Goal: Information Seeking & Learning: Learn about a topic

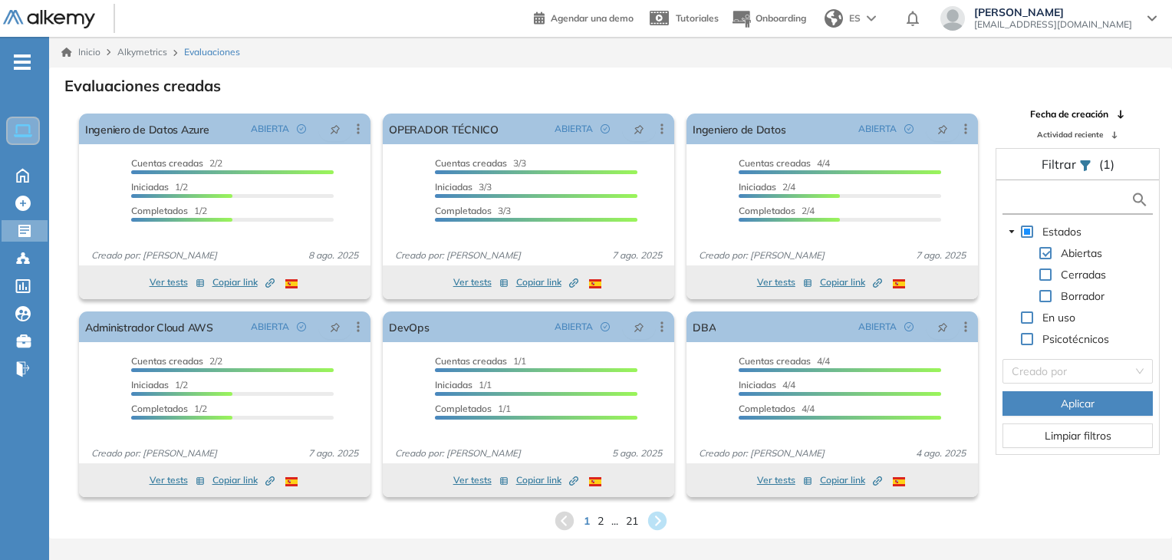
click at [1036, 194] on input "text" at bounding box center [1068, 200] width 124 height 16
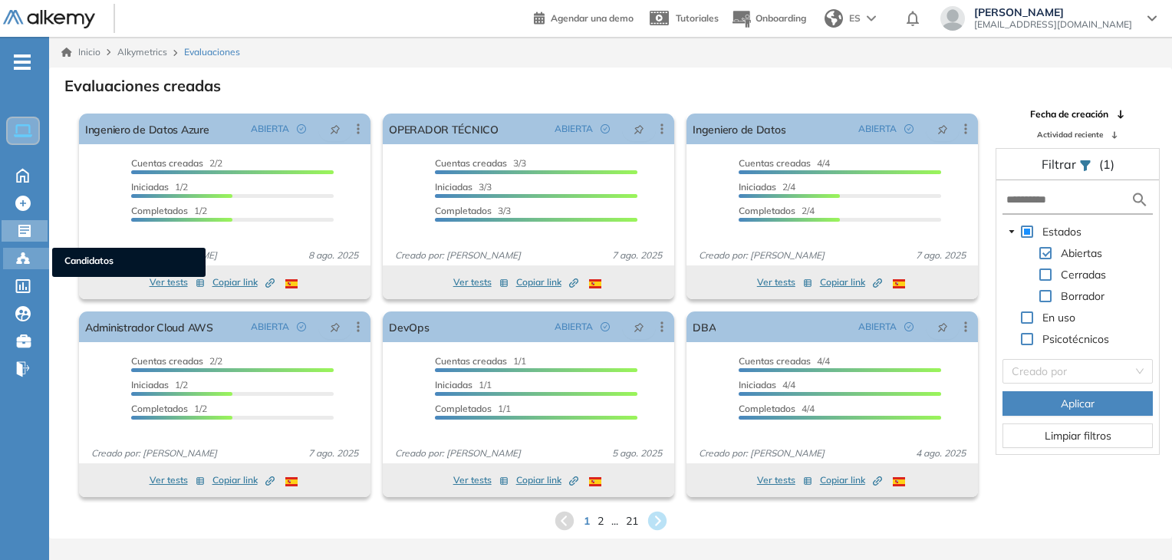
click at [15, 255] on icon at bounding box center [22, 258] width 15 height 15
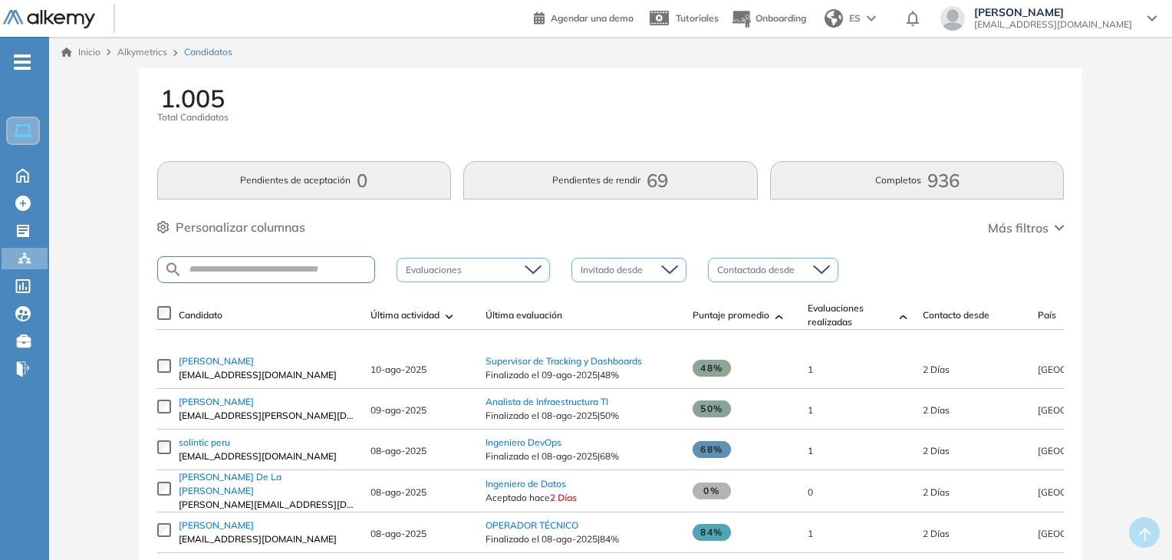
click at [216, 381] on span "[EMAIL_ADDRESS][DOMAIN_NAME]" at bounding box center [267, 375] width 176 height 14
click at [201, 367] on span "[PERSON_NAME]" at bounding box center [216, 361] width 75 height 12
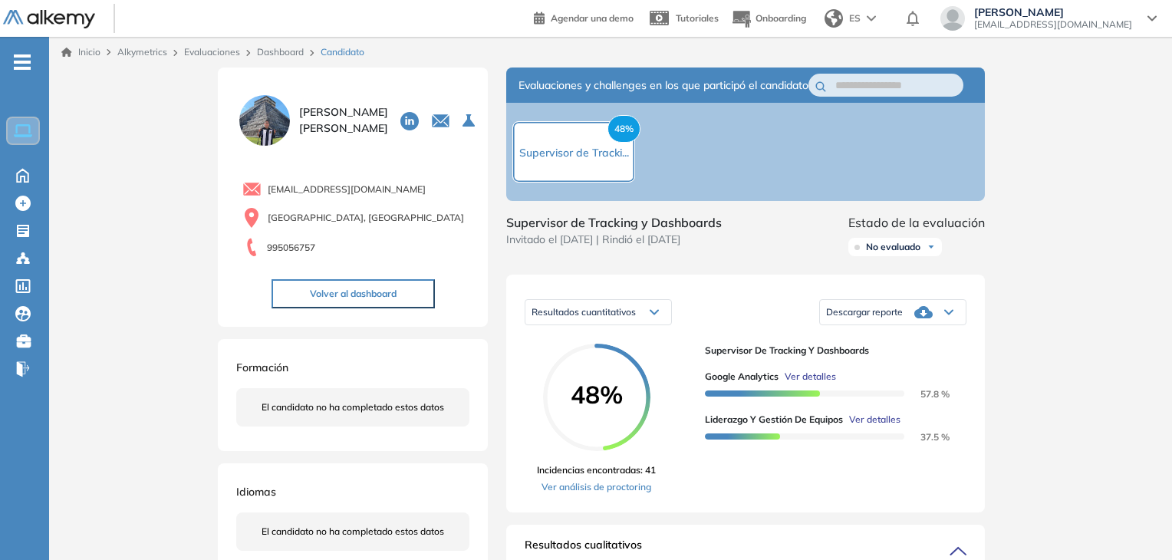
scroll to position [11, 0]
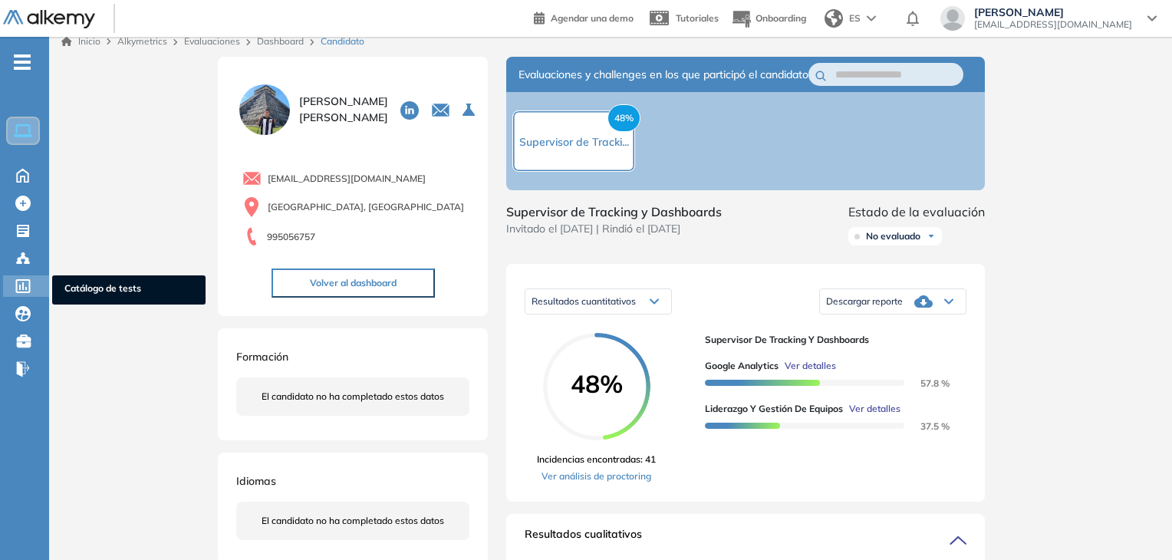
click at [18, 285] on icon at bounding box center [22, 286] width 15 height 14
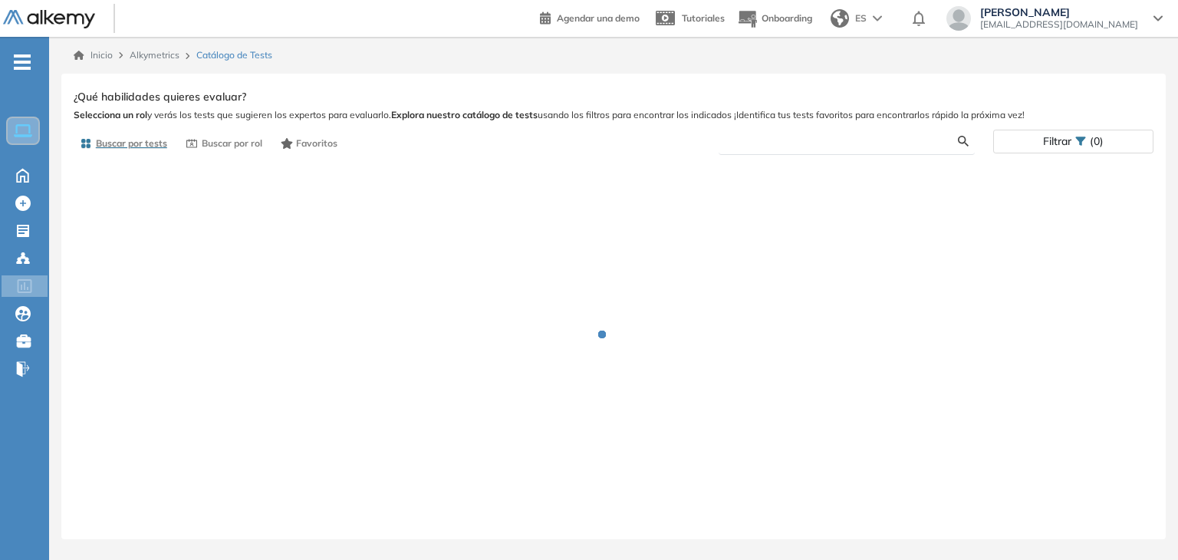
click at [776, 142] on input "text" at bounding box center [845, 141] width 228 height 14
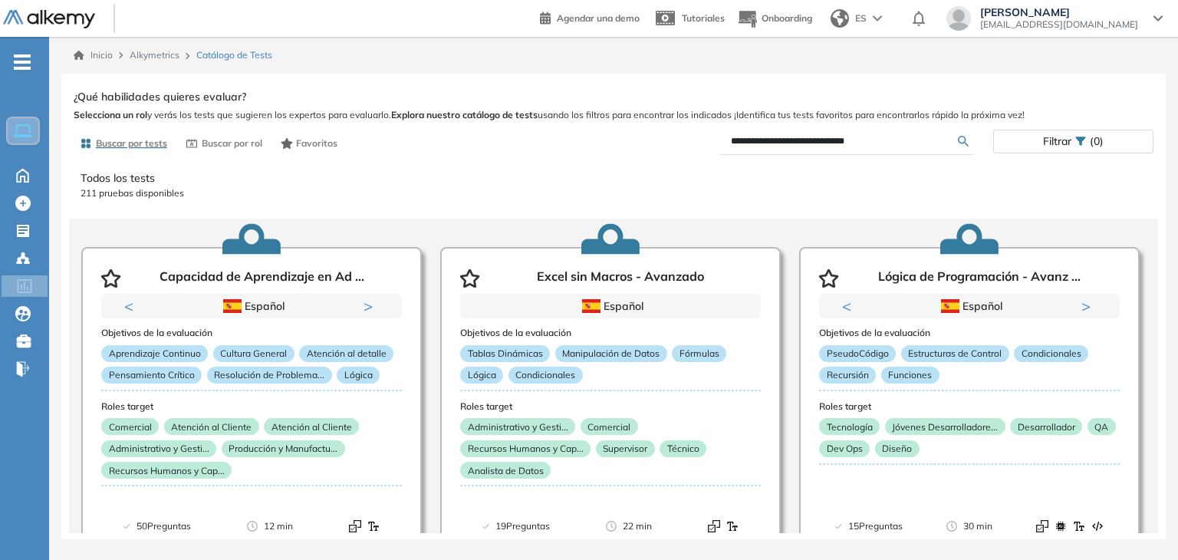
click at [876, 141] on input "**********" at bounding box center [845, 141] width 228 height 14
type input "*********"
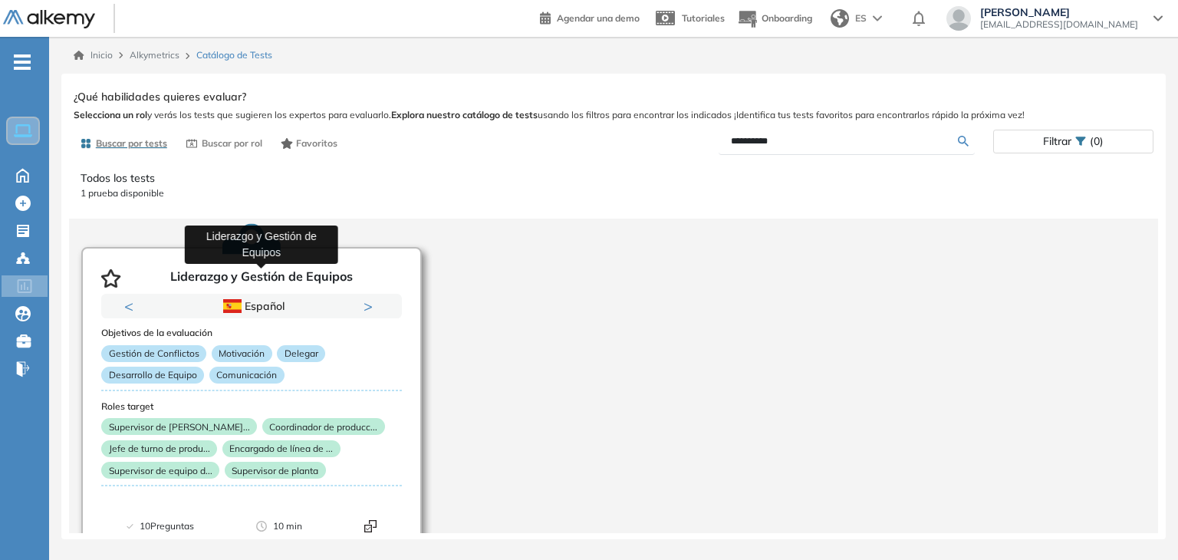
click at [278, 275] on p "Liderazgo y Gestión de Equipos" at bounding box center [261, 278] width 183 height 18
click at [338, 357] on div "Gestión de Conflictos Motivación Delegar Desarrollo de Equipo Comunicación" at bounding box center [251, 367] width 301 height 44
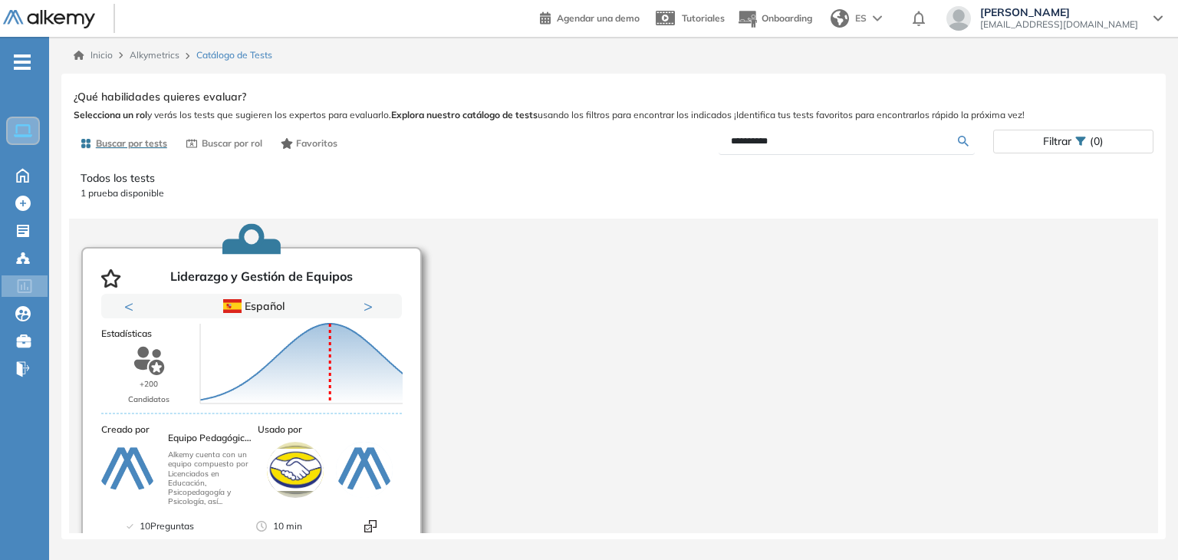
click at [338, 357] on icon at bounding box center [301, 364] width 203 height 80
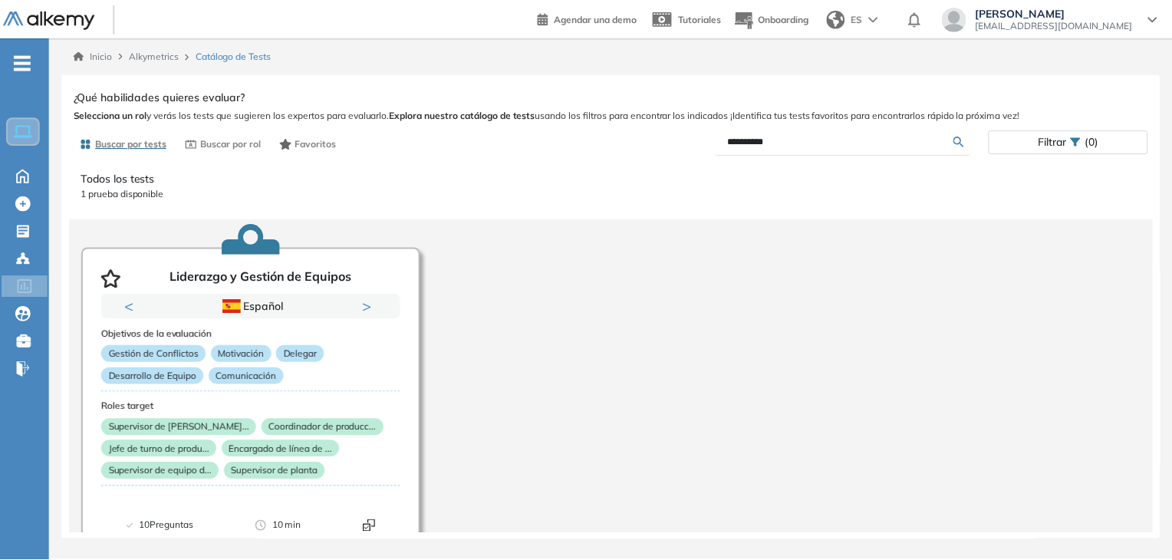
scroll to position [55, 0]
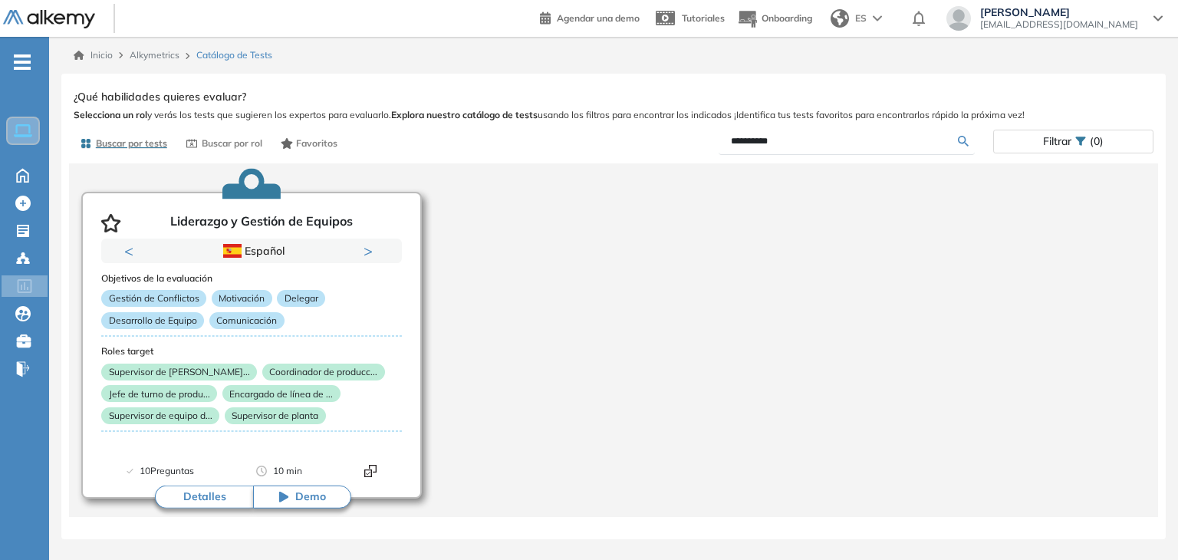
click at [180, 494] on button "Detalles" at bounding box center [204, 497] width 98 height 23
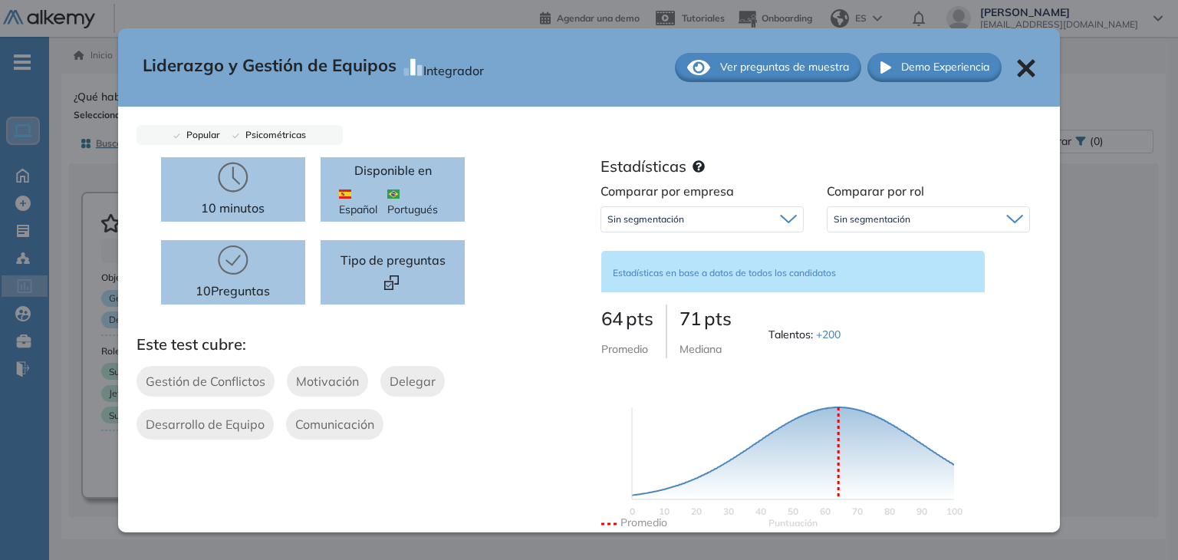
click at [1019, 59] on icon at bounding box center [1026, 68] width 18 height 18
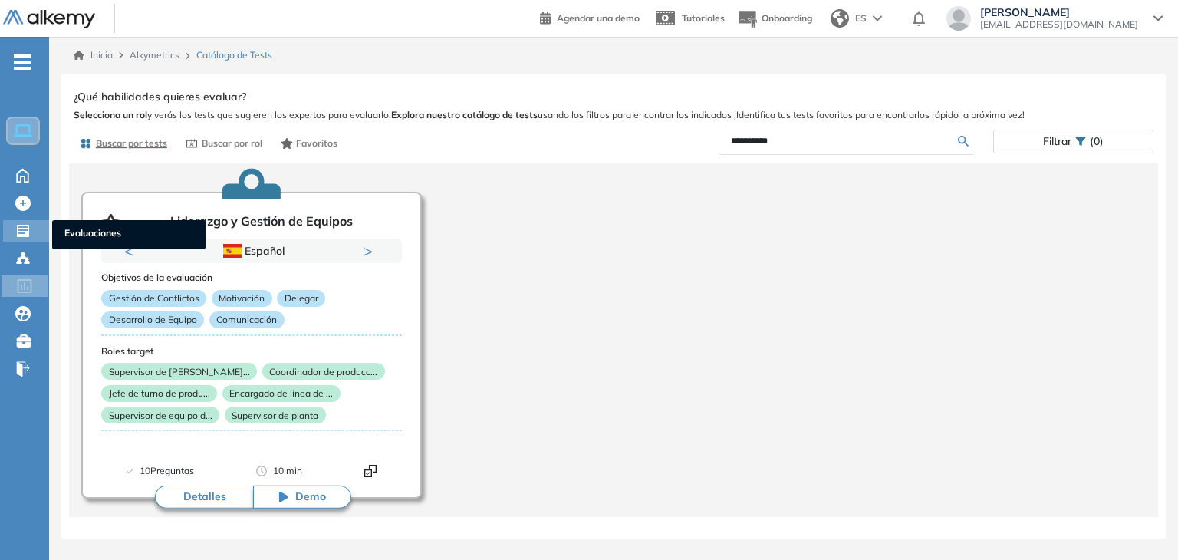
click at [16, 235] on icon at bounding box center [22, 230] width 15 height 15
